Goal: Communication & Community: Answer question/provide support

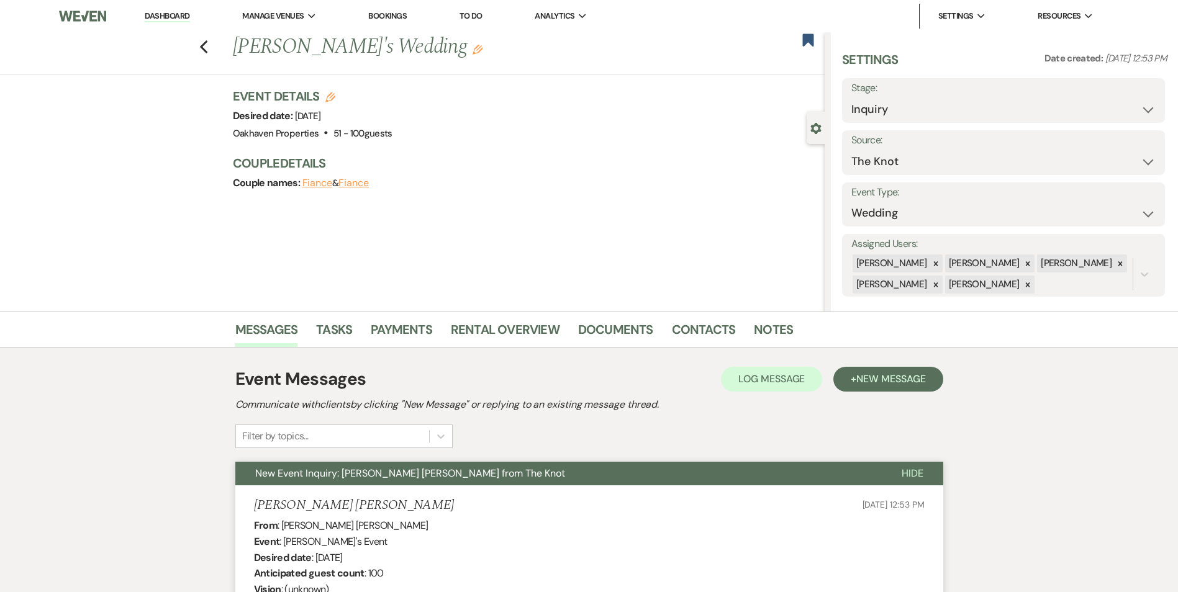
select select "2"
click at [779, 376] on span "Log Message" at bounding box center [771, 379] width 66 height 13
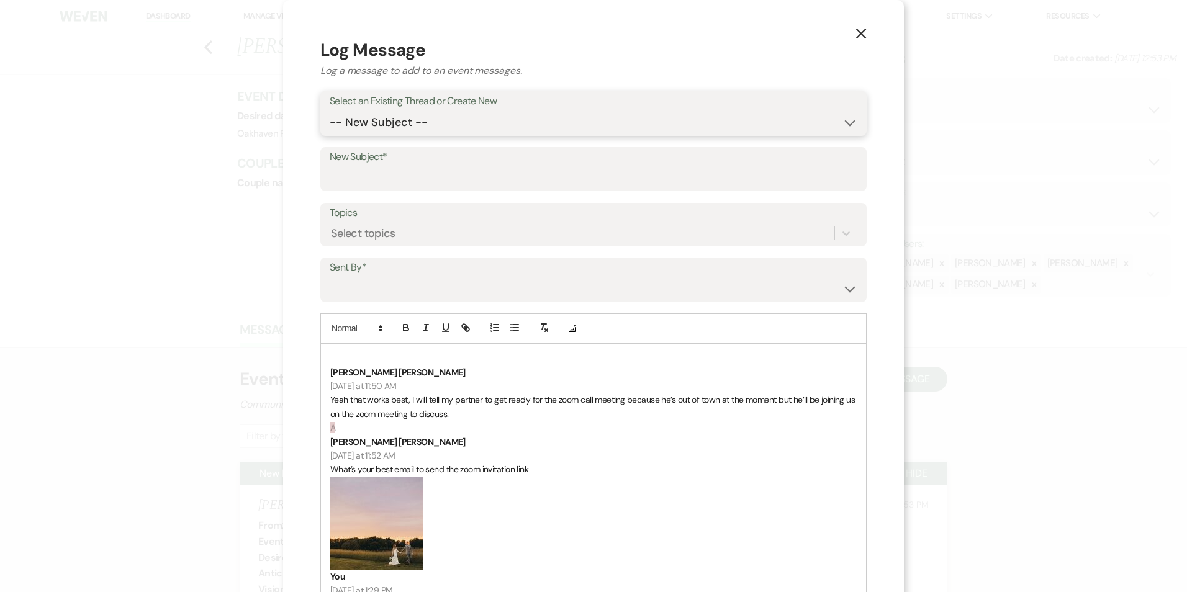
click at [516, 132] on select "-- New Subject -- New Event Inquiry: [PERSON_NAME] [PERSON_NAME] from The Knot" at bounding box center [594, 123] width 528 height 24
select select "475657"
click at [330, 111] on select "-- New Subject -- New Event Inquiry: [PERSON_NAME] [PERSON_NAME] from The Knot" at bounding box center [594, 123] width 528 height 24
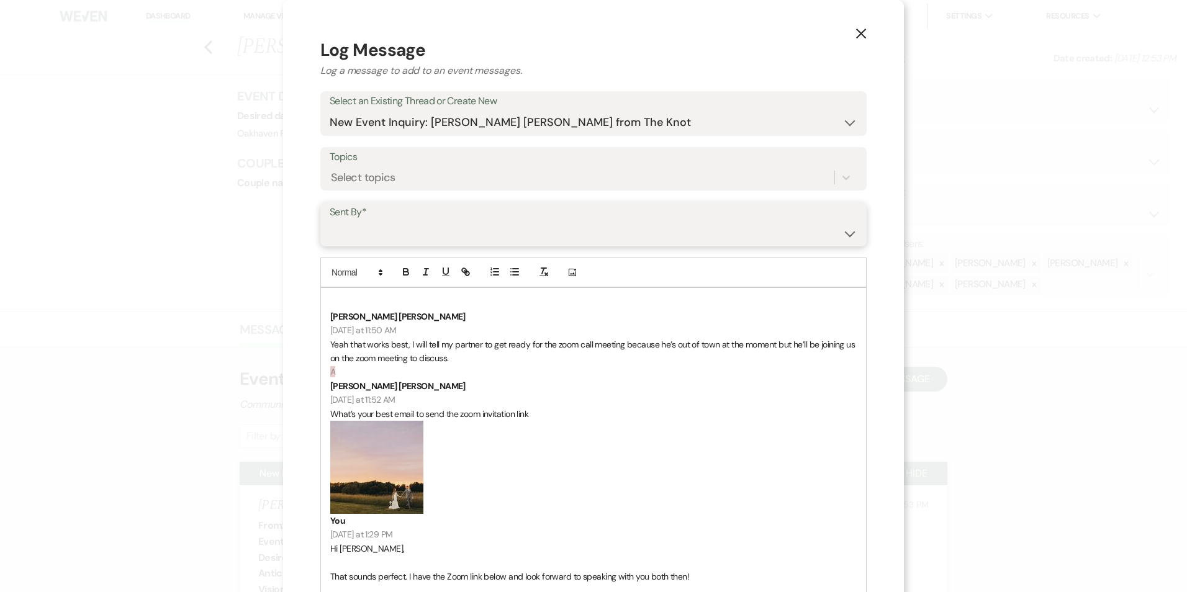
drag, startPoint x: 473, startPoint y: 227, endPoint x: 476, endPoint y: 239, distance: 12.2
click at [473, 227] on select "[PERSON_NAME] ([EMAIL_ADDRESS][DOMAIN_NAME]) [PERSON_NAME] ([PERSON_NAME][EMAIL…" at bounding box center [594, 233] width 528 height 24
select select "contact-391510"
click at [330, 221] on select "[PERSON_NAME] ([EMAIL_ADDRESS][DOMAIN_NAME]) [PERSON_NAME] ([PERSON_NAME][EMAIL…" at bounding box center [594, 233] width 528 height 24
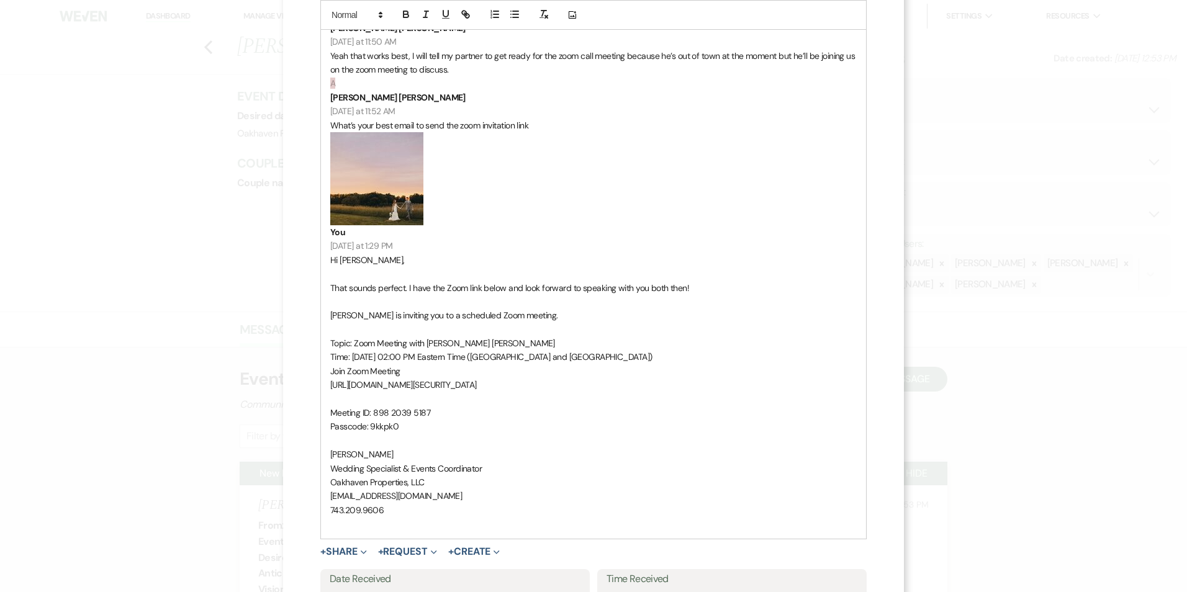
scroll to position [342, 0]
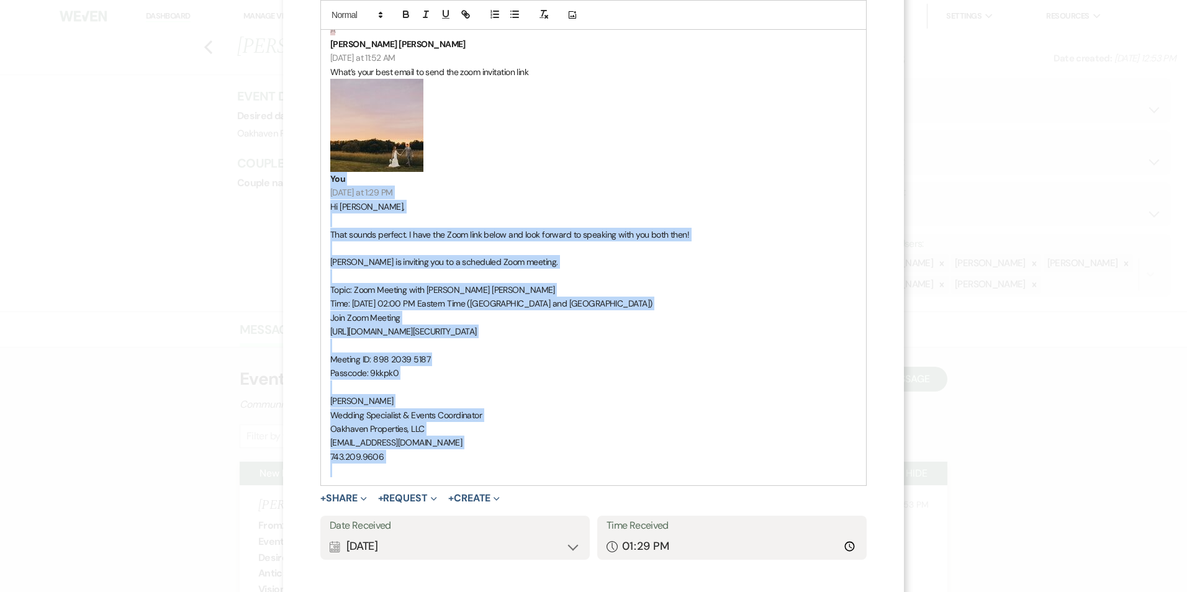
drag, startPoint x: 396, startPoint y: 456, endPoint x: 346, endPoint y: 165, distance: 295.9
click at [347, 166] on div "[PERSON_NAME] [PERSON_NAME] [DATE] at 11:50 AM Yeah that works best, I will tel…" at bounding box center [593, 215] width 545 height 539
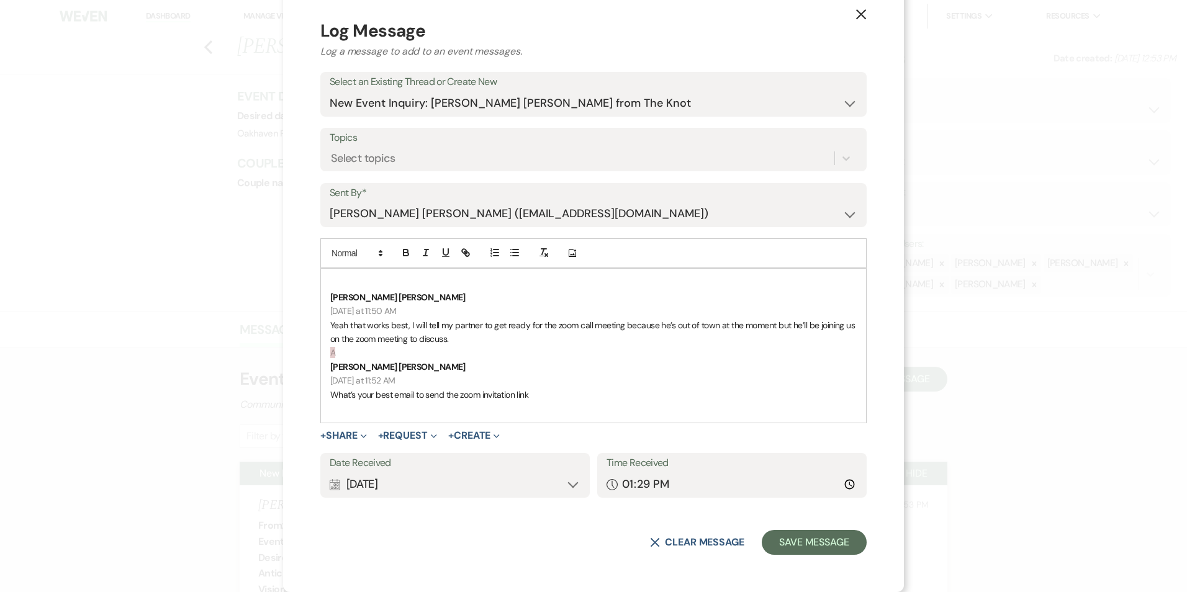
scroll to position [19, 0]
click at [834, 484] on input "13:29" at bounding box center [732, 485] width 251 height 24
click at [841, 481] on input "13:29" at bounding box center [732, 485] width 251 height 24
type input "11:52"
drag, startPoint x: 831, startPoint y: 546, endPoint x: 810, endPoint y: 546, distance: 20.5
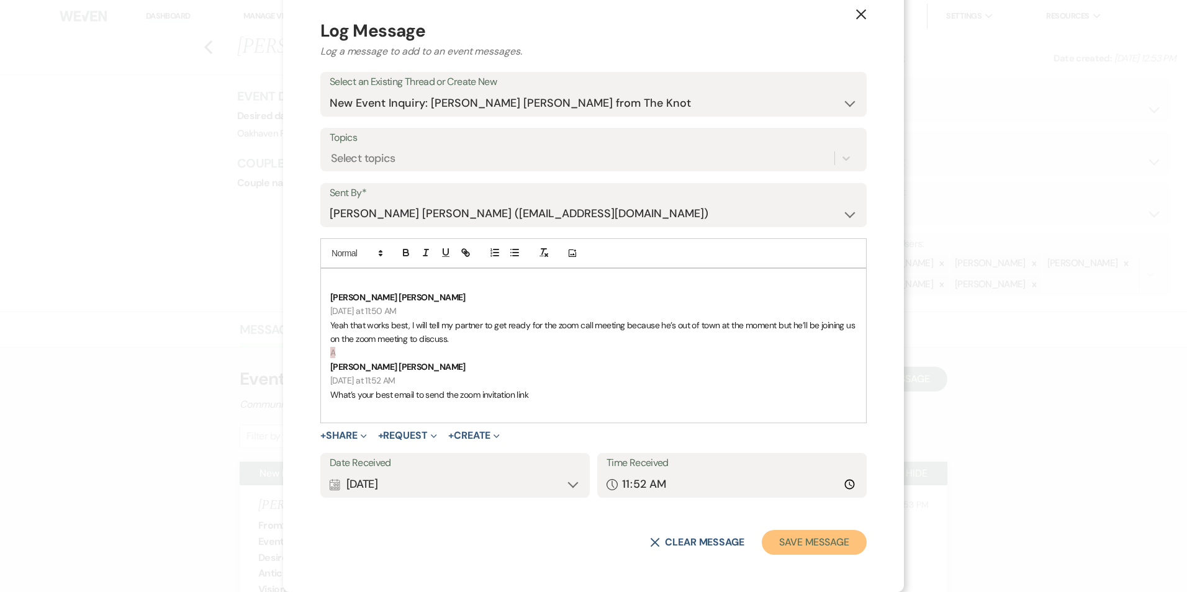
click at [831, 546] on button "Save Message" at bounding box center [814, 542] width 105 height 25
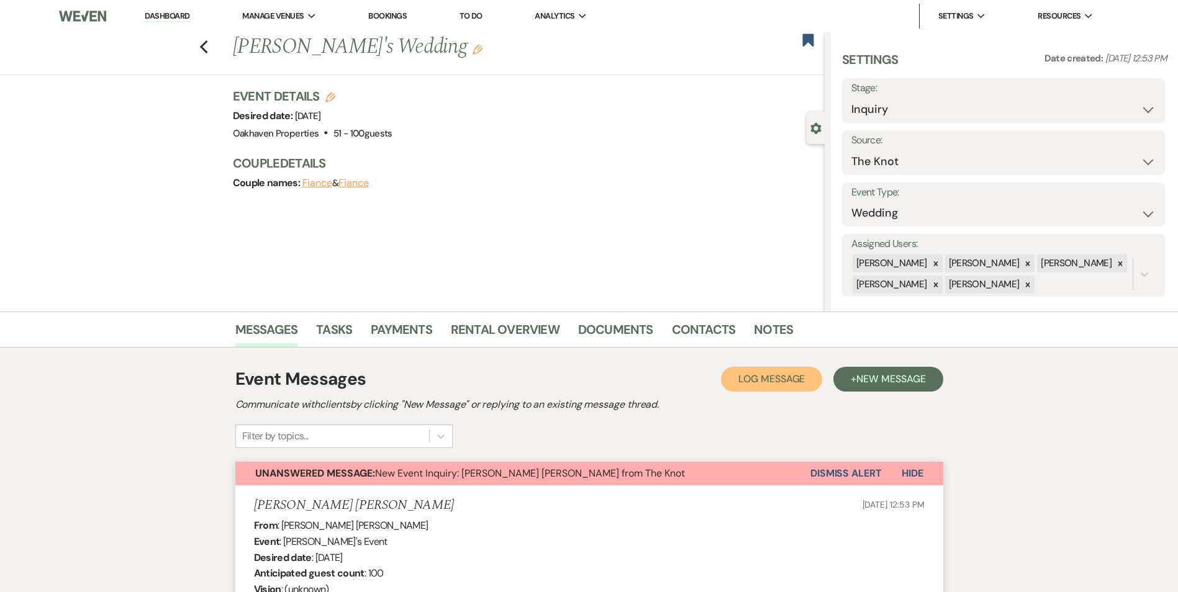
click at [795, 374] on span "Log Message" at bounding box center [771, 379] width 66 height 13
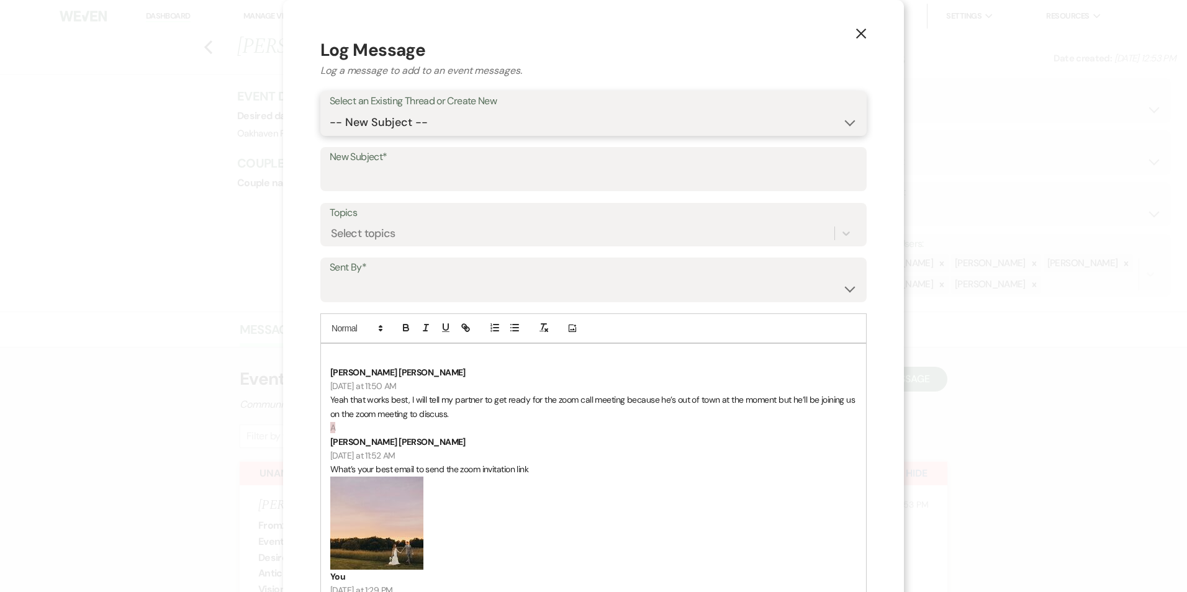
click at [443, 113] on select "-- New Subject -- New Event Inquiry: [PERSON_NAME] [PERSON_NAME] from The Knot" at bounding box center [594, 123] width 528 height 24
select select "475657"
click at [330, 111] on select "-- New Subject -- New Event Inquiry: [PERSON_NAME] [PERSON_NAME] from The Knot" at bounding box center [594, 123] width 528 height 24
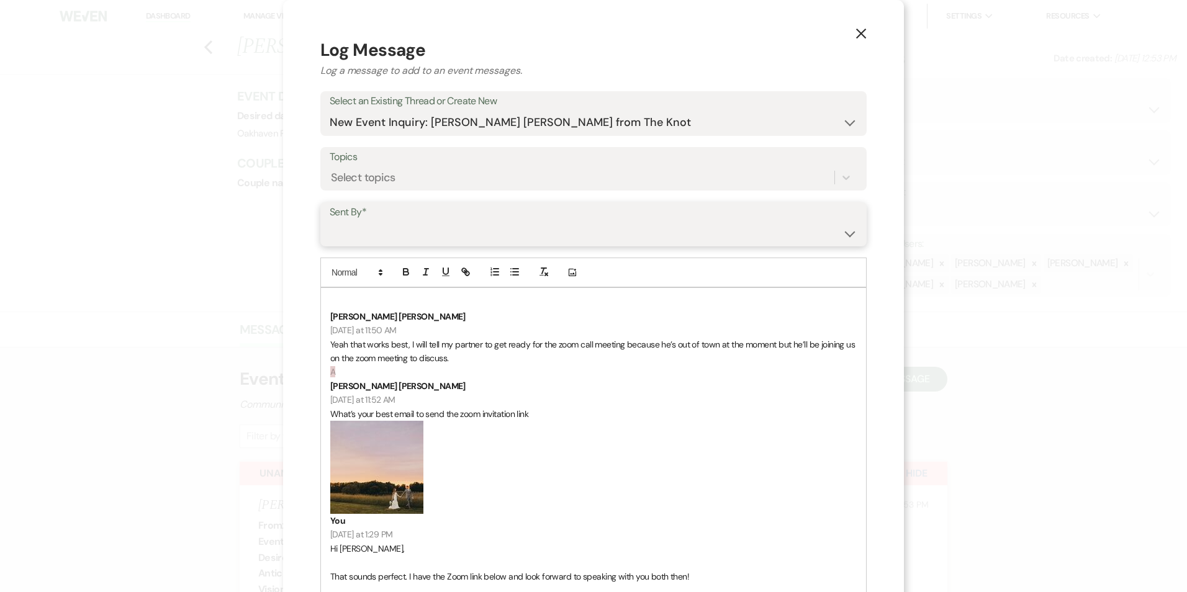
click at [430, 227] on select "[PERSON_NAME] ([EMAIL_ADDRESS][DOMAIN_NAME]) [PERSON_NAME] ([PERSON_NAME][EMAIL…" at bounding box center [594, 233] width 528 height 24
select select "user-127923"
click at [330, 221] on select "[PERSON_NAME] ([EMAIL_ADDRESS][DOMAIN_NAME]) [PERSON_NAME] ([PERSON_NAME][EMAIL…" at bounding box center [594, 233] width 528 height 24
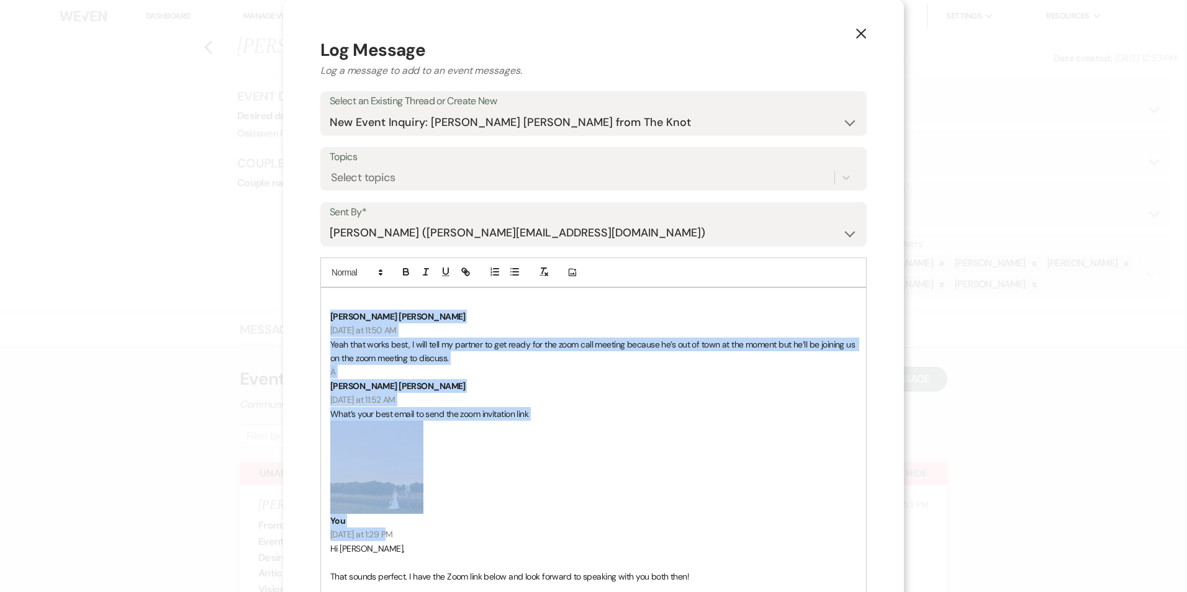
drag, startPoint x: 326, startPoint y: 311, endPoint x: 418, endPoint y: 535, distance: 242.5
click at [418, 535] on div "[PERSON_NAME] [PERSON_NAME] [DATE] at 11:50 AM Yeah that works best, I will tel…" at bounding box center [593, 557] width 545 height 539
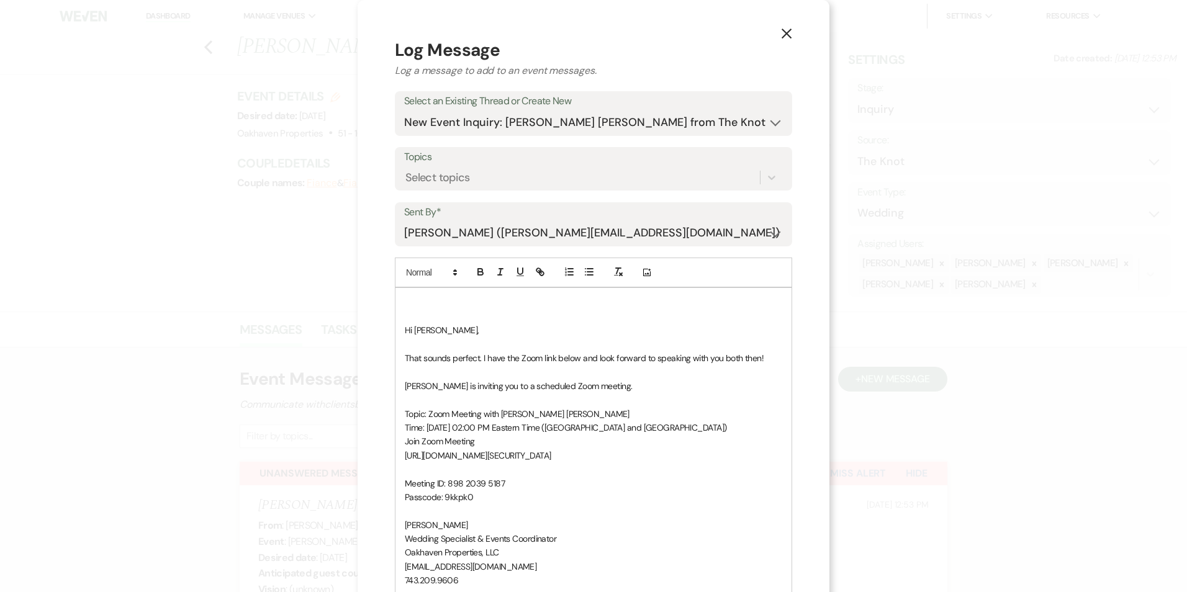
click at [407, 326] on div "Hi [PERSON_NAME], That sounds perfect. I have the Zoom link below and look forw…" at bounding box center [594, 448] width 396 height 321
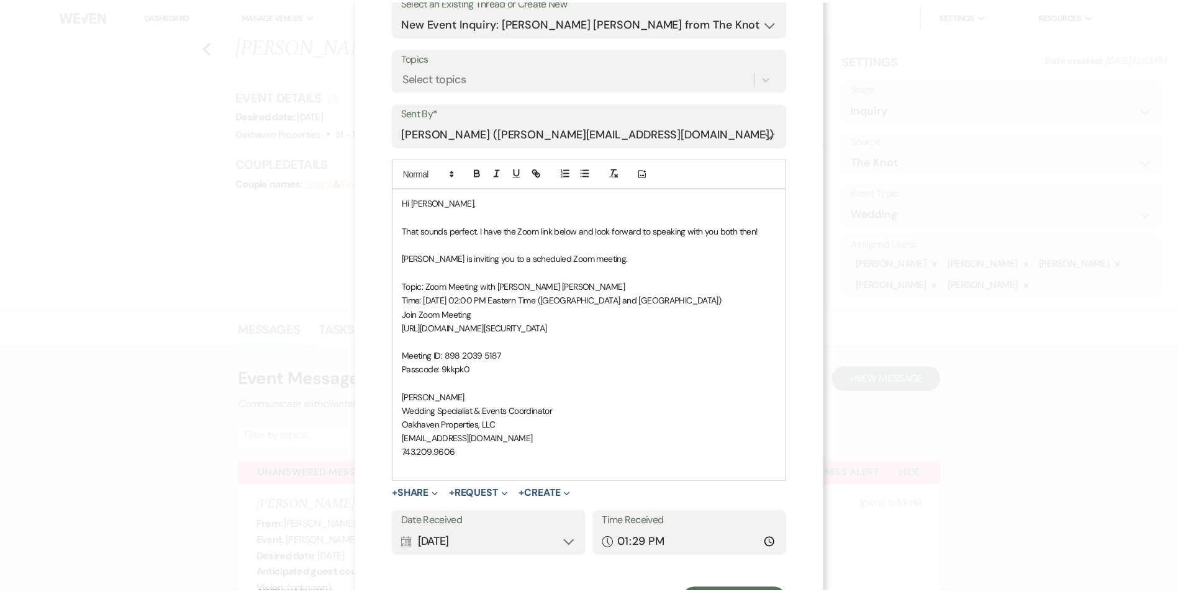
scroll to position [158, 0]
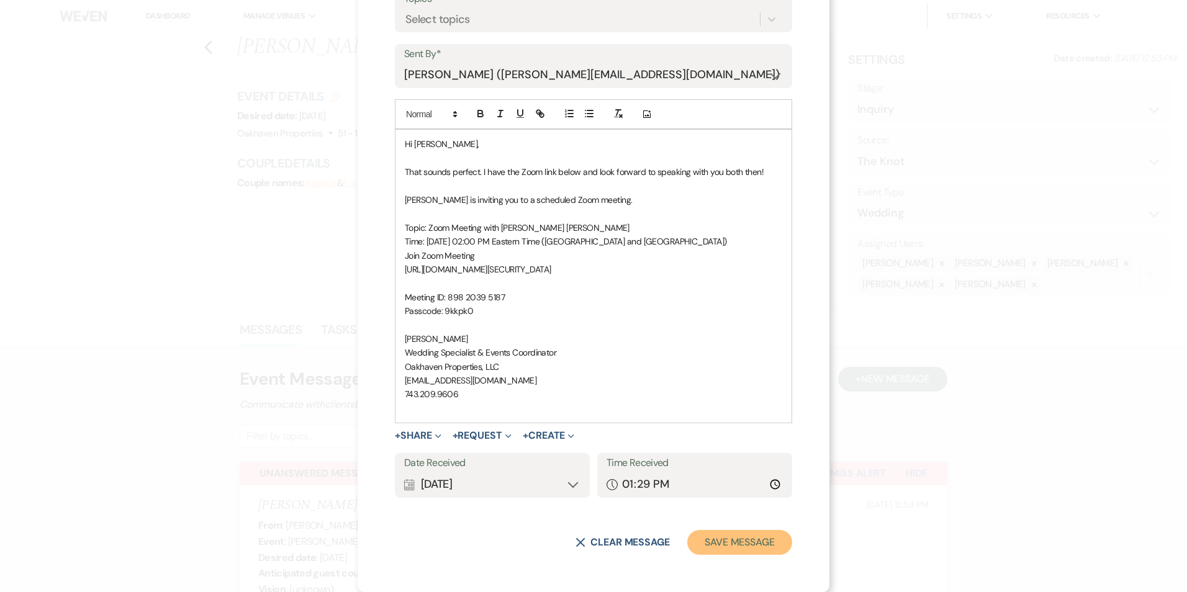
click at [744, 538] on button "Save Message" at bounding box center [739, 542] width 105 height 25
